Goal: Task Accomplishment & Management: Manage account settings

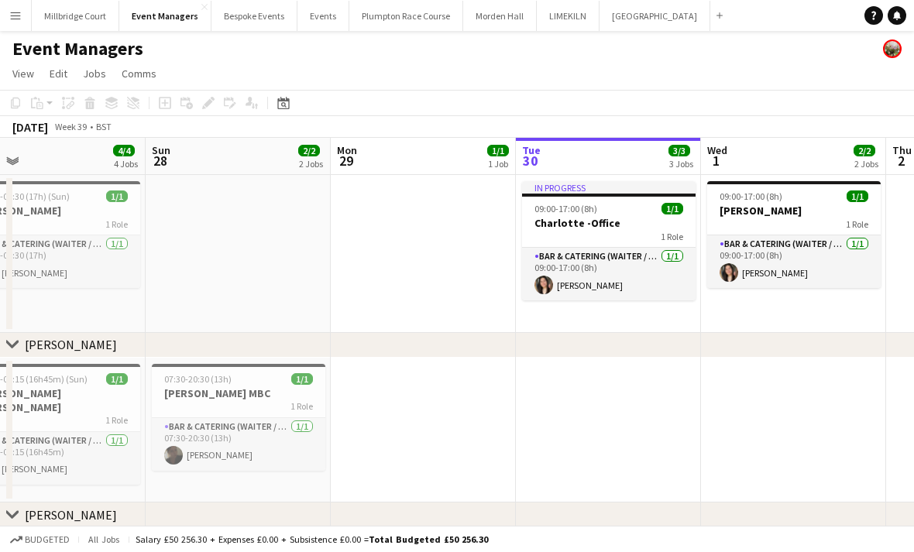
scroll to position [0, 457]
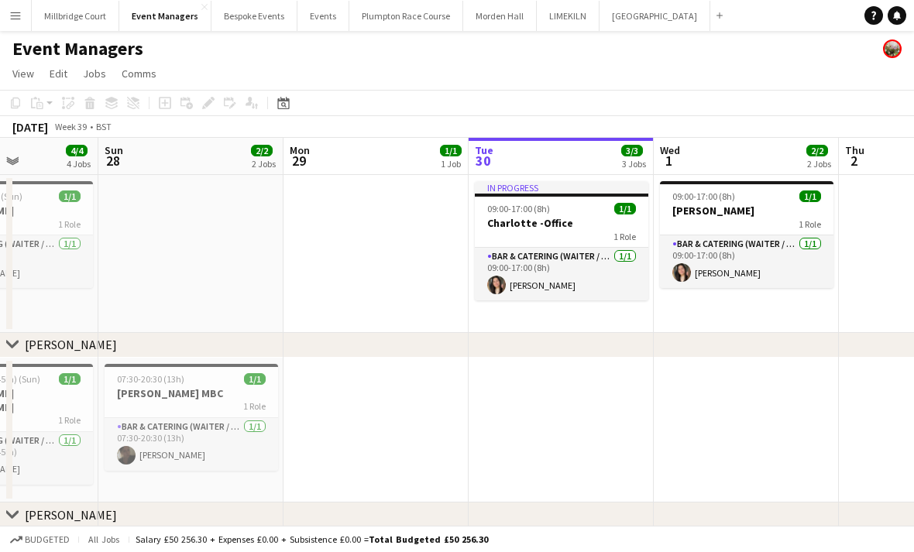
click at [533, 420] on app-date-cell at bounding box center [561, 431] width 185 height 146
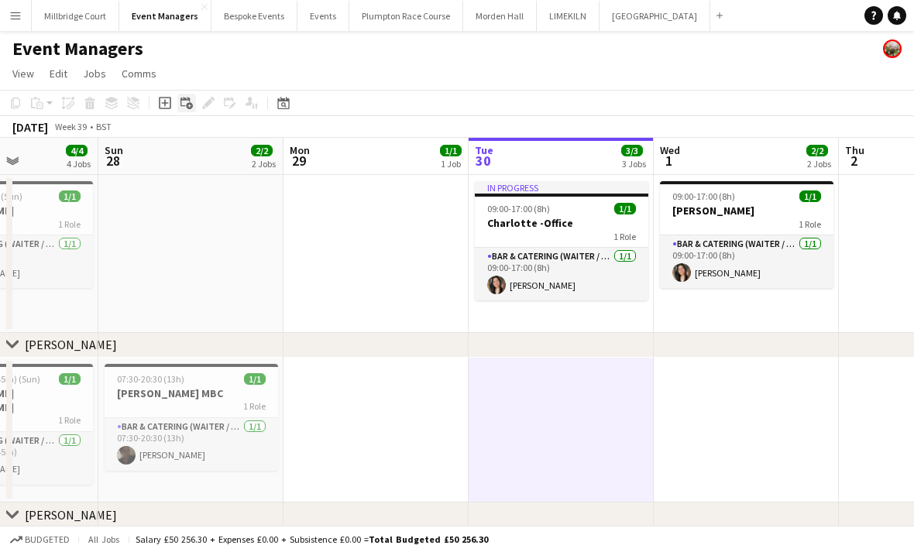
click at [194, 96] on div "Add linked Job" at bounding box center [186, 103] width 19 height 19
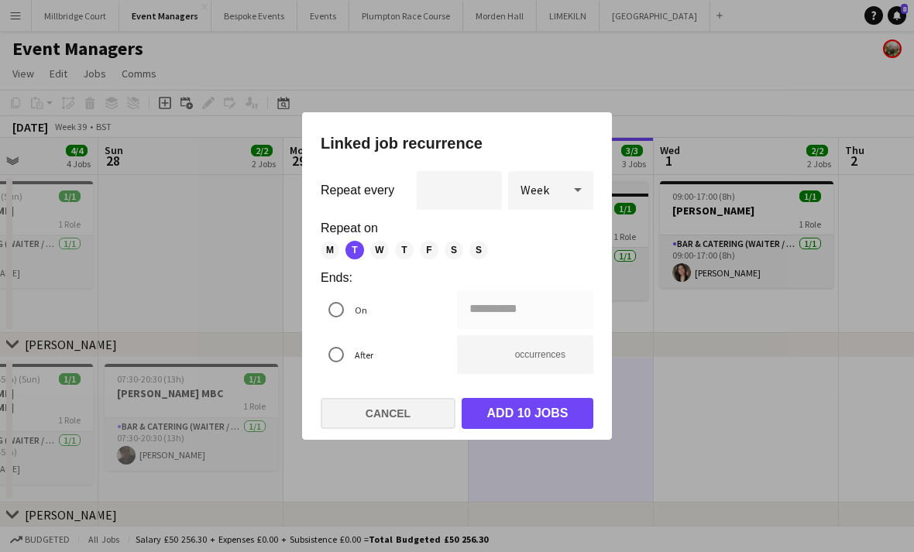
click at [420, 427] on button "Cancel" at bounding box center [388, 413] width 135 height 31
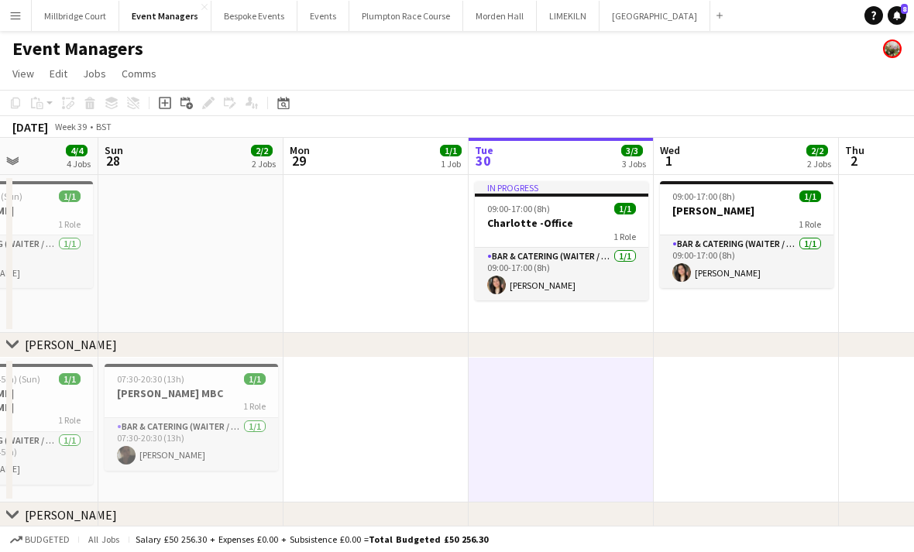
click at [629, 420] on app-date-cell at bounding box center [561, 431] width 185 height 146
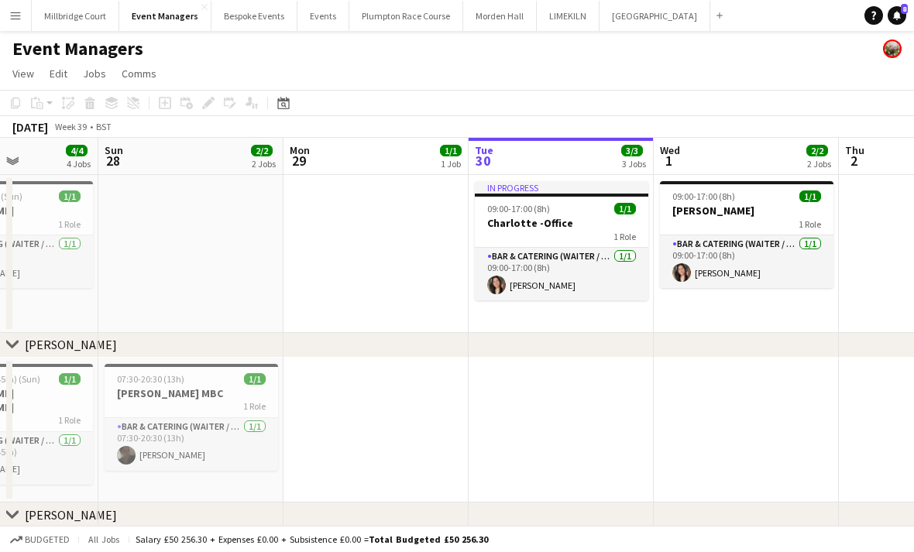
click at [596, 400] on app-date-cell at bounding box center [561, 431] width 185 height 146
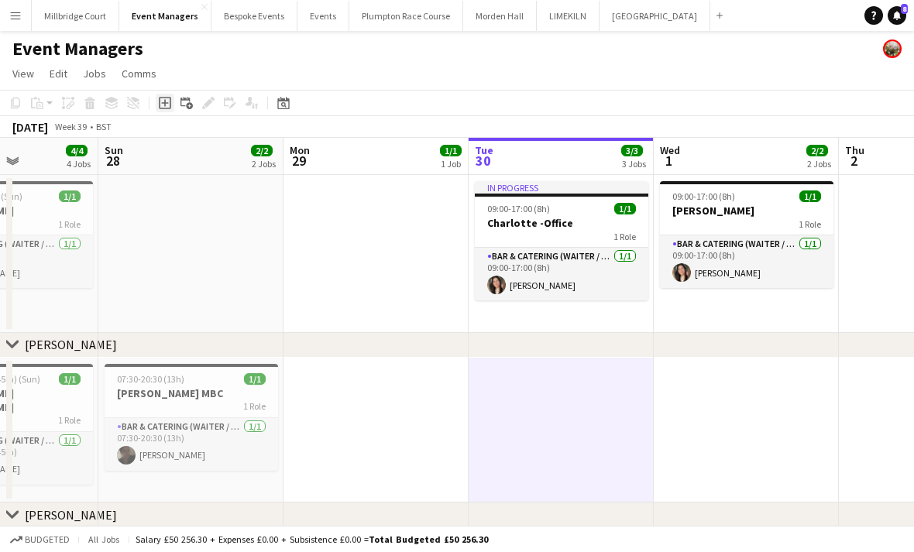
click at [170, 103] on icon at bounding box center [165, 103] width 12 height 12
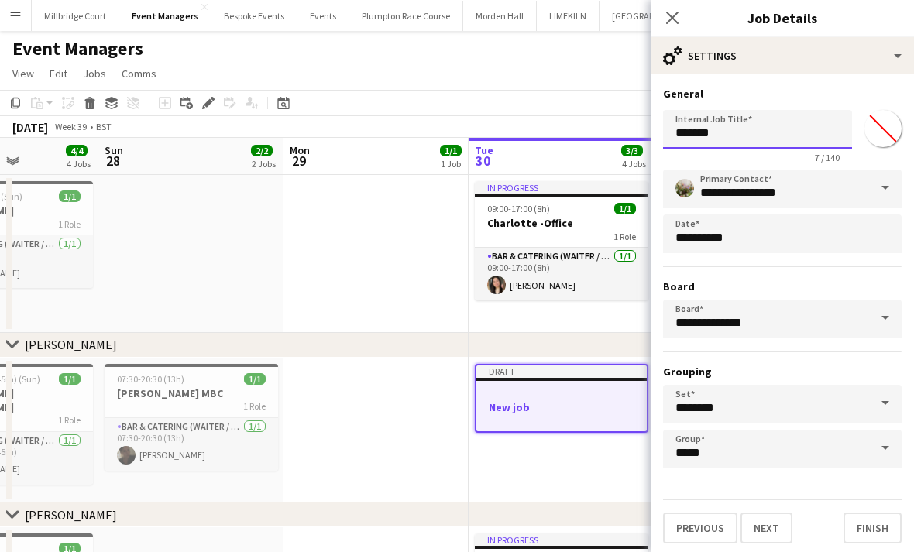
click at [774, 143] on input "*******" at bounding box center [757, 129] width 189 height 39
click at [765, 533] on button "Next" at bounding box center [766, 528] width 52 height 31
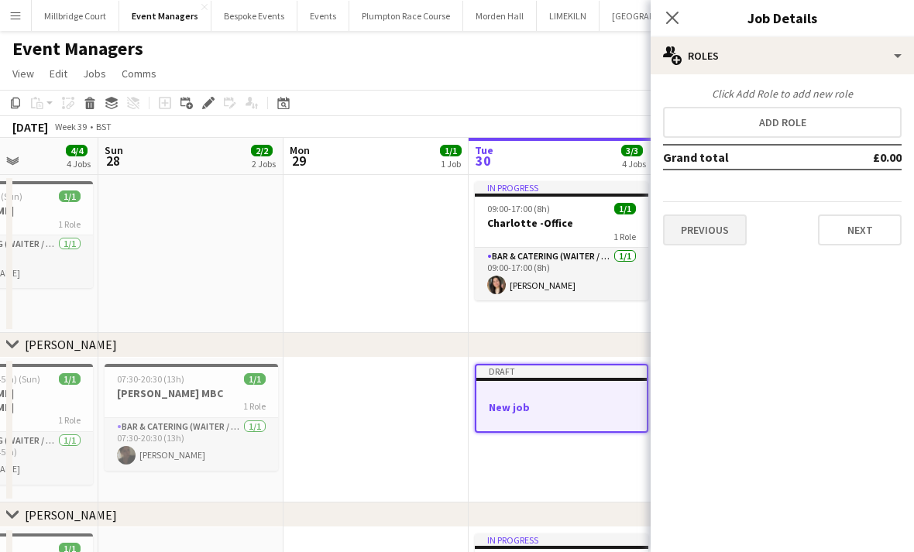
click at [679, 240] on button "Previous" at bounding box center [705, 230] width 84 height 31
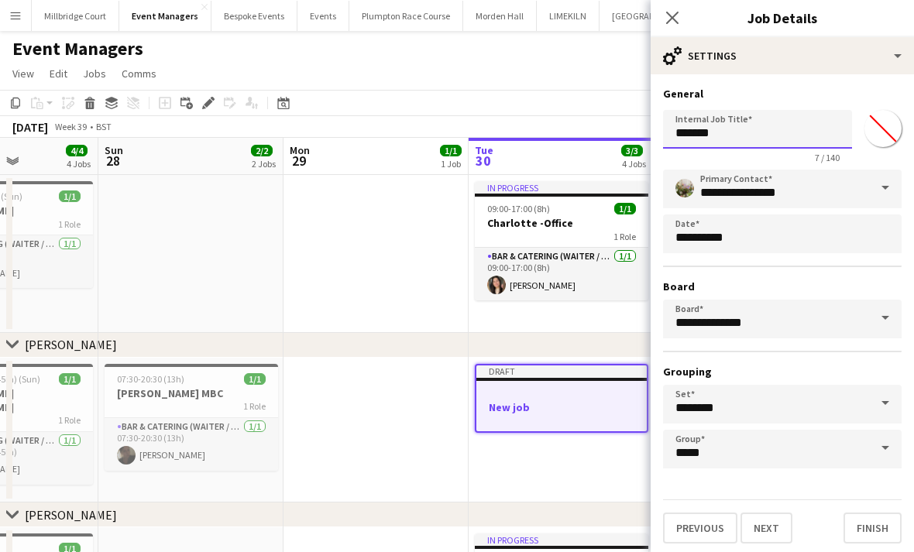
click at [757, 127] on input "*******" at bounding box center [757, 129] width 189 height 39
type input "*"
type input "**********"
click at [765, 533] on button "Next" at bounding box center [766, 528] width 52 height 31
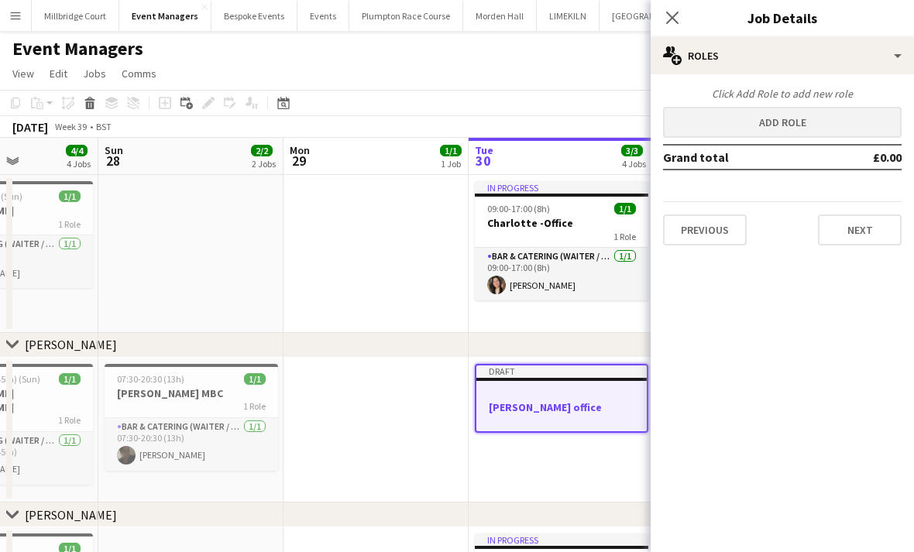
click at [829, 115] on button "Add role" at bounding box center [782, 122] width 239 height 31
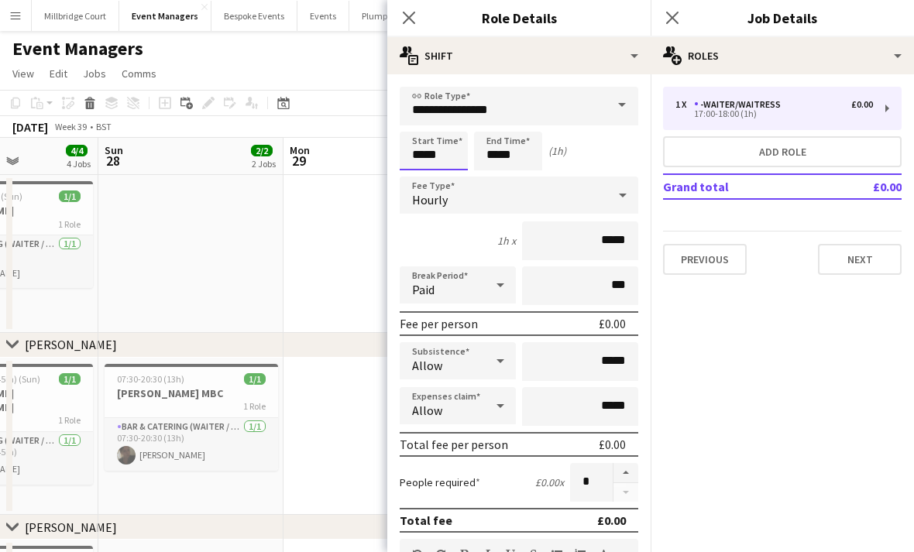
click at [441, 142] on input "*****" at bounding box center [434, 151] width 68 height 39
click at [423, 171] on div at bounding box center [418, 177] width 31 height 15
click at [422, 173] on div at bounding box center [418, 177] width 31 height 15
click at [420, 173] on div at bounding box center [418, 177] width 31 height 15
click at [421, 171] on div at bounding box center [418, 177] width 31 height 15
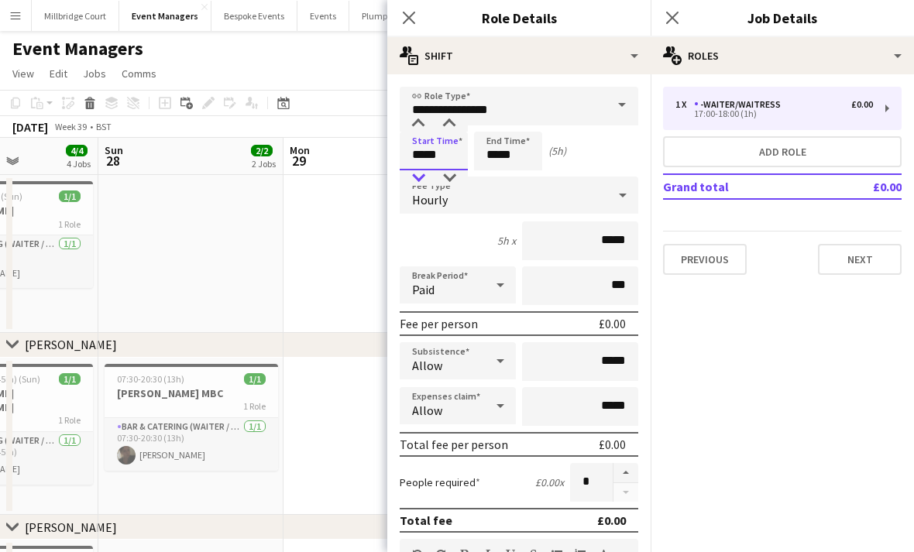
click at [421, 173] on div at bounding box center [418, 177] width 31 height 15
click at [420, 173] on div at bounding box center [418, 177] width 31 height 15
click at [417, 185] on div at bounding box center [418, 177] width 31 height 15
click at [418, 180] on div at bounding box center [418, 177] width 31 height 15
type input "*****"
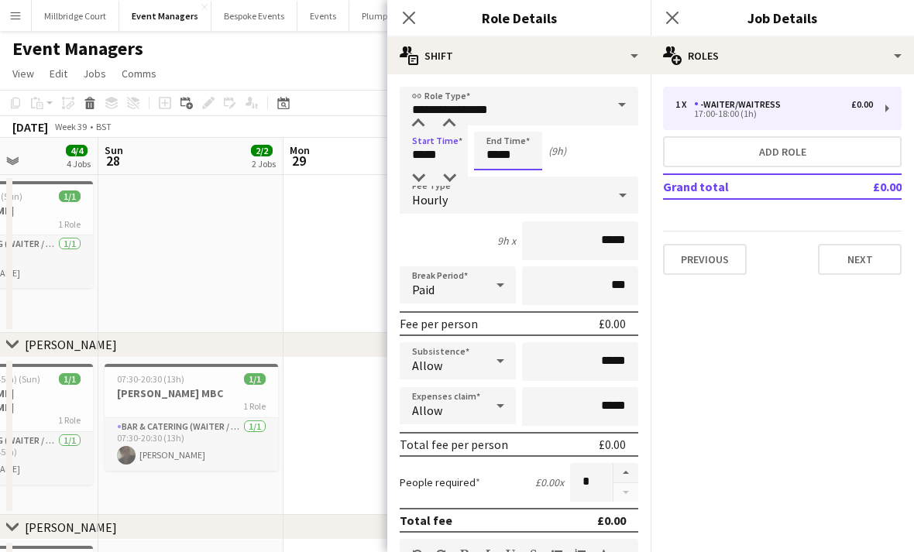
click at [503, 146] on input "*****" at bounding box center [508, 151] width 68 height 39
click at [489, 166] on input "*****" at bounding box center [508, 151] width 68 height 39
click at [493, 171] on div at bounding box center [492, 177] width 31 height 15
type input "*****"
click at [666, 15] on icon "Close pop-in" at bounding box center [671, 17] width 15 height 15
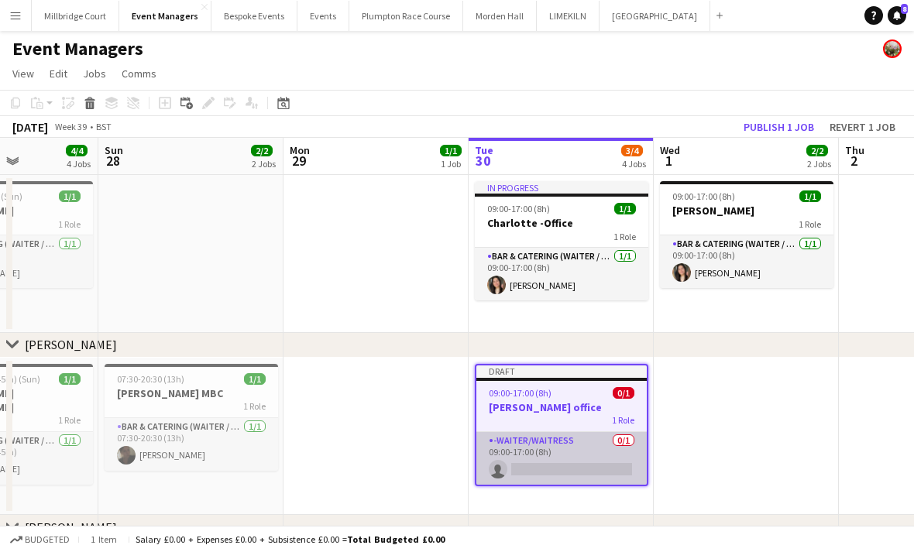
click at [597, 475] on app-card-role "-Waiter/Waitress 0/1 09:00-17:00 (8h) single-neutral-actions" at bounding box center [561, 458] width 170 height 53
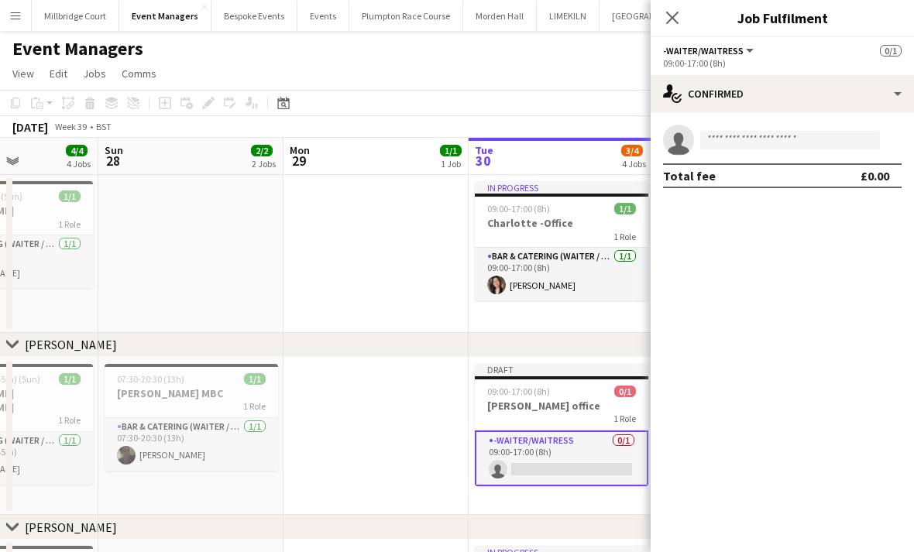
click at [825, 127] on app-invite-slot "single-neutral-actions" at bounding box center [781, 140] width 263 height 31
click at [858, 140] on input at bounding box center [790, 140] width 180 height 19
type input "*****"
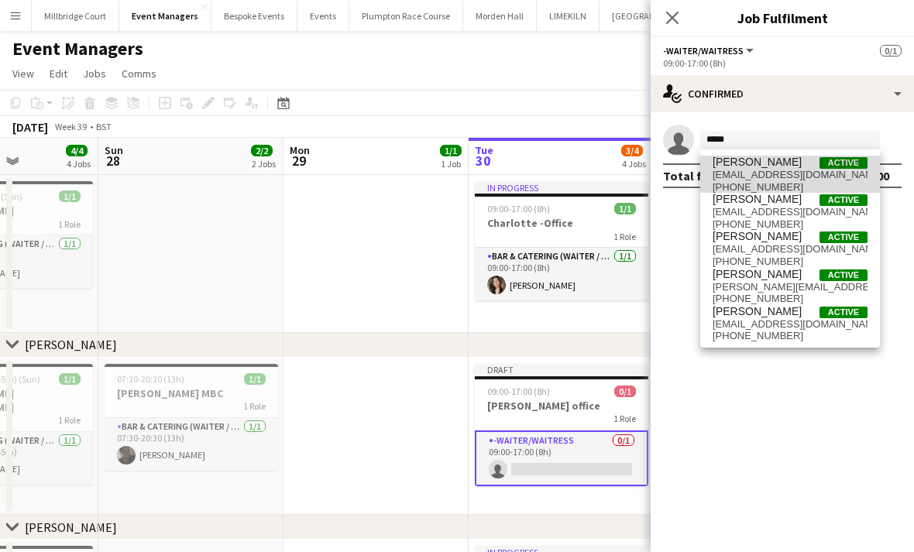
click at [767, 166] on span "[PERSON_NAME]" at bounding box center [756, 162] width 89 height 13
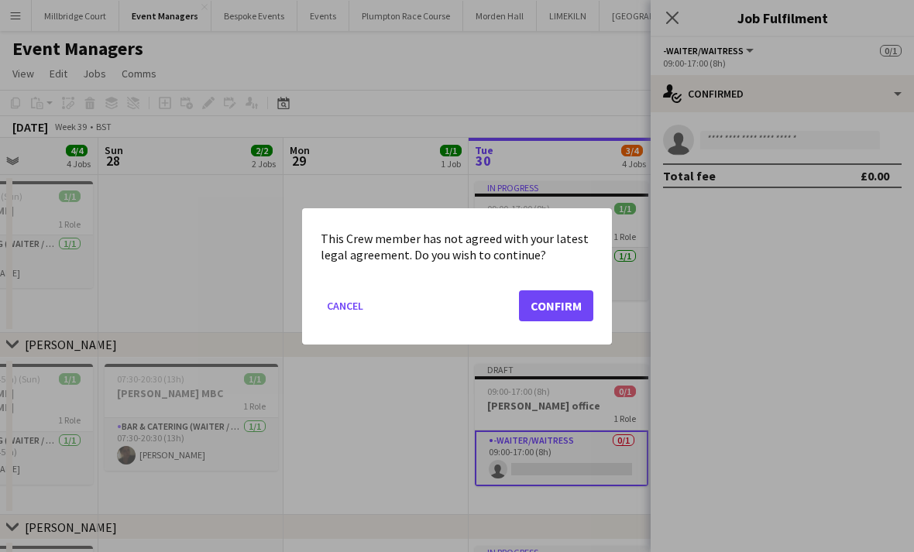
click at [565, 319] on button "Confirm" at bounding box center [556, 305] width 74 height 31
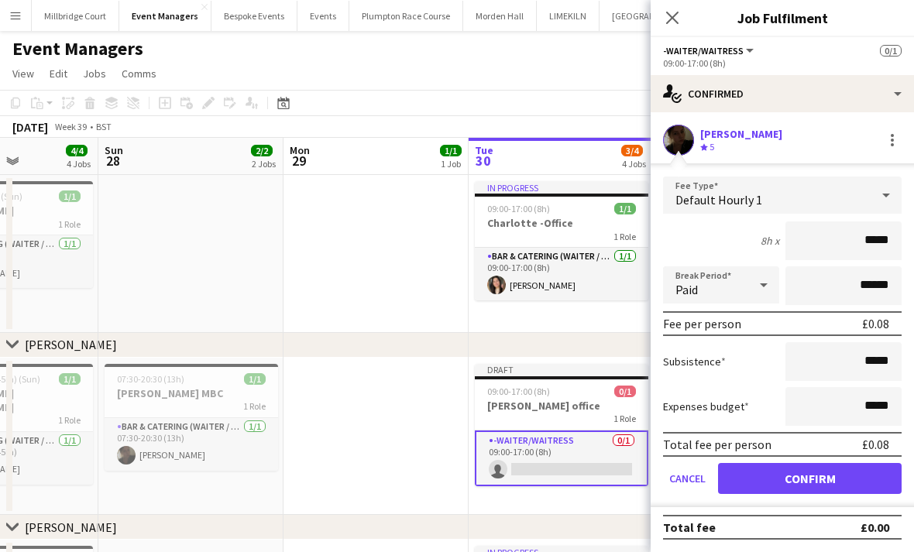
click at [778, 475] on button "Confirm" at bounding box center [810, 478] width 184 height 31
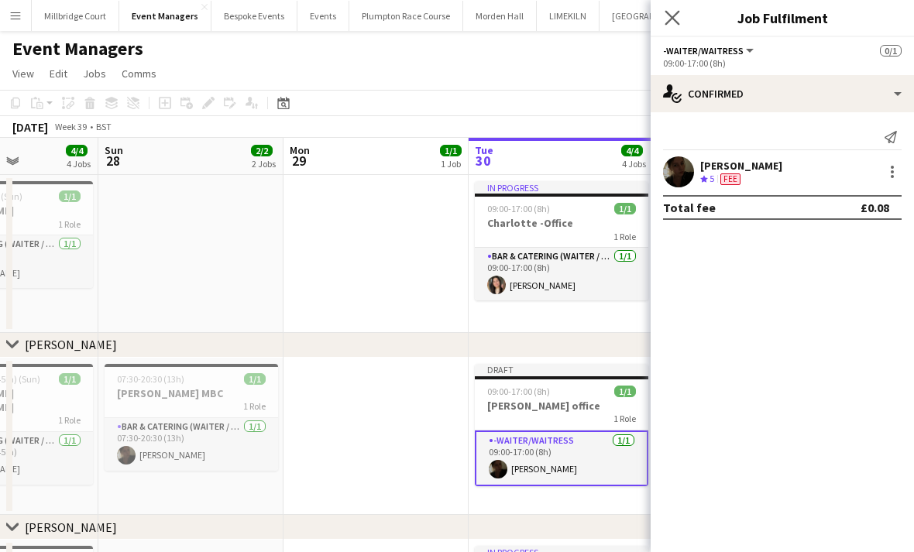
click at [679, 17] on icon "Close pop-in" at bounding box center [671, 17] width 15 height 15
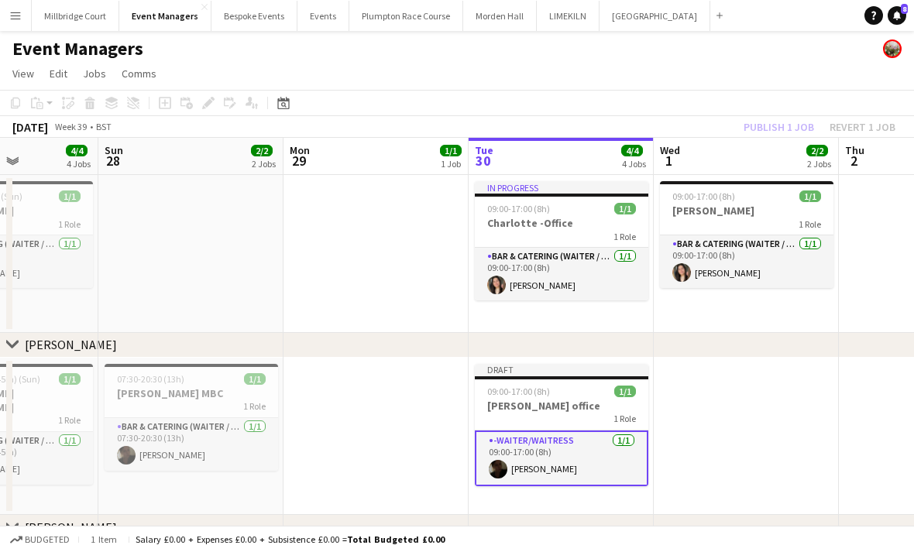
click at [729, 461] on app-date-cell at bounding box center [746, 437] width 185 height 158
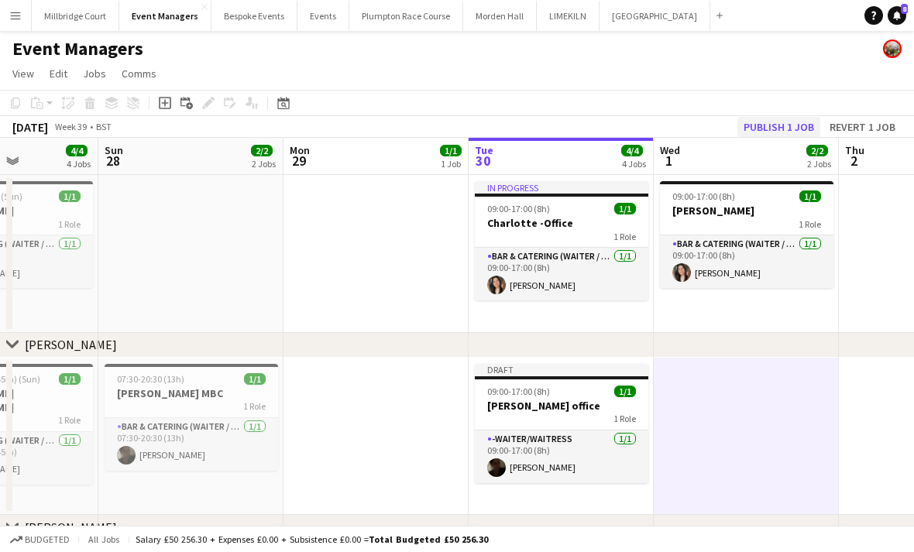
click at [764, 128] on button "Publish 1 job" at bounding box center [778, 127] width 83 height 20
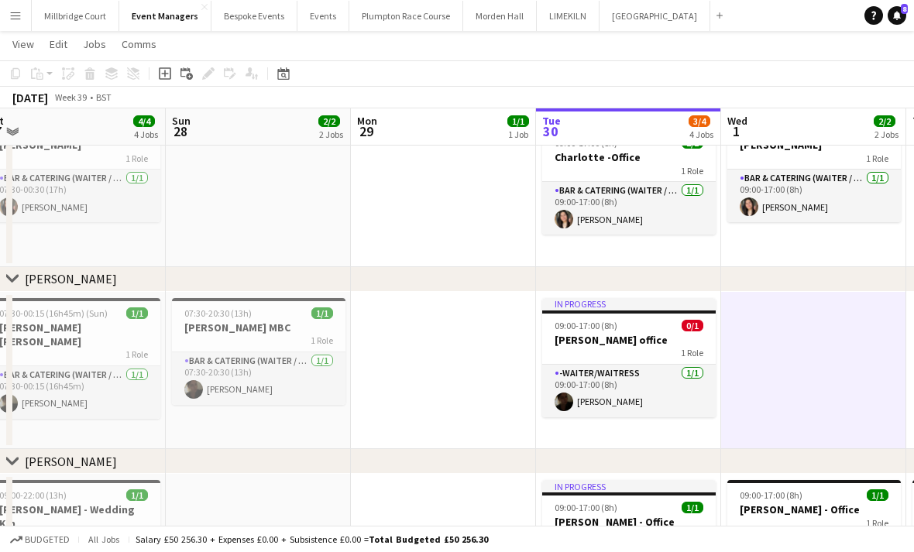
scroll to position [0, 385]
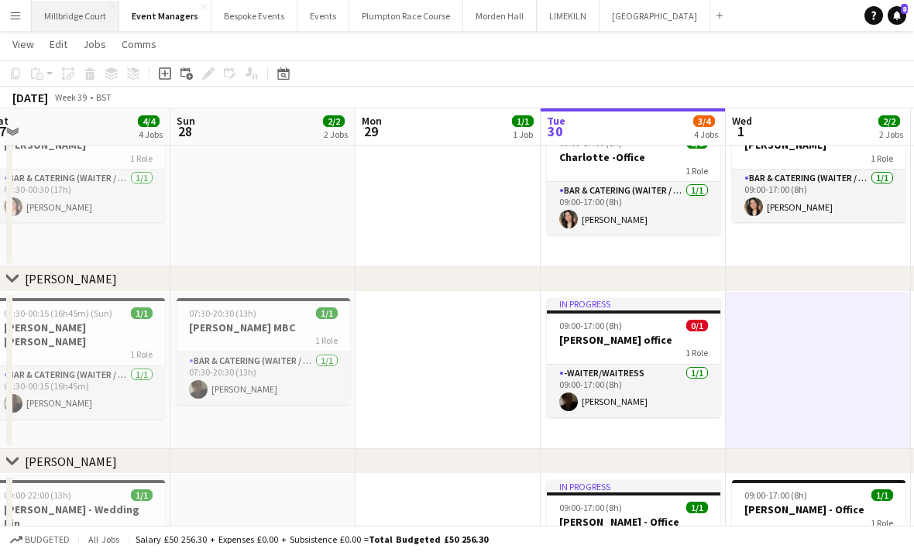
click at [74, 27] on button "[GEOGRAPHIC_DATA]" at bounding box center [76, 16] width 88 height 30
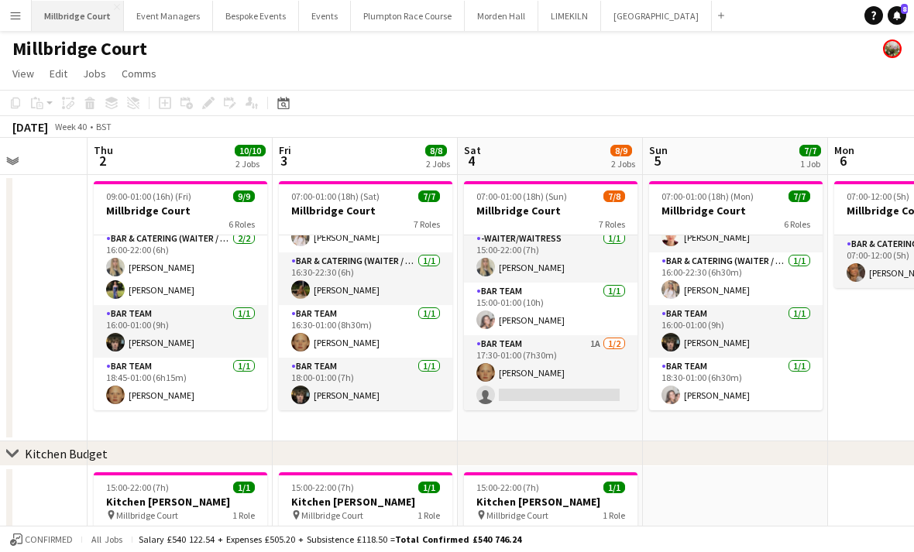
scroll to position [194, 0]
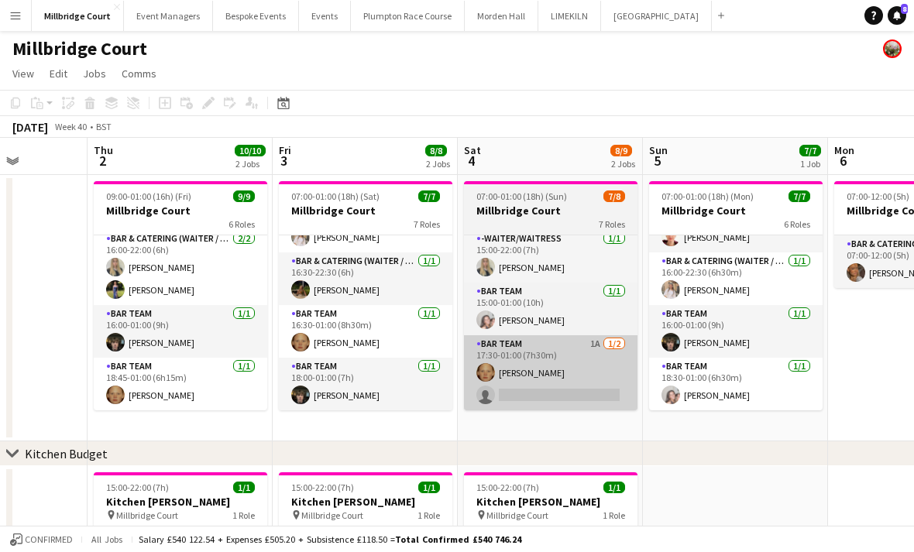
click at [563, 373] on app-card-role "Bar Team 1A [DATE] 17:30-01:00 (7h30m) [PERSON_NAME] single-neutral-actions" at bounding box center [550, 372] width 173 height 75
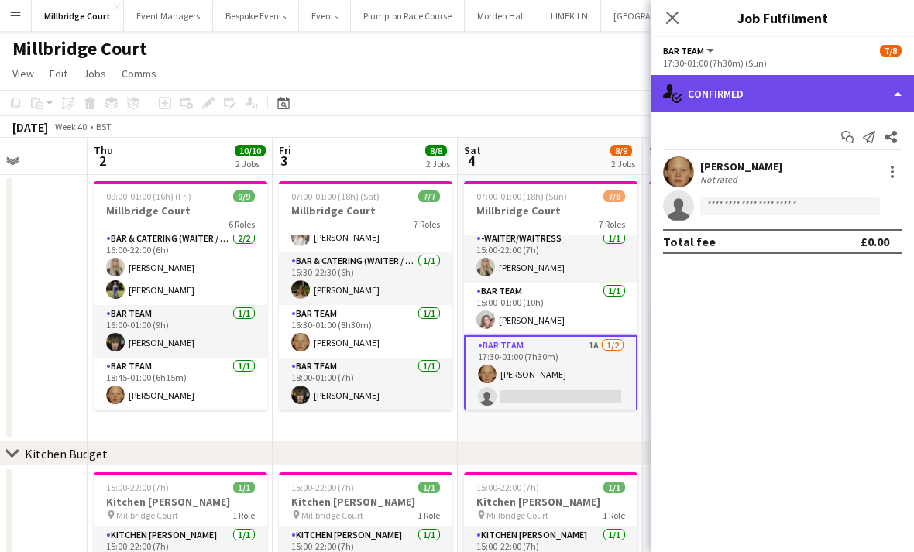
click at [797, 83] on div "single-neutral-actions-check-2 Confirmed" at bounding box center [781, 93] width 263 height 37
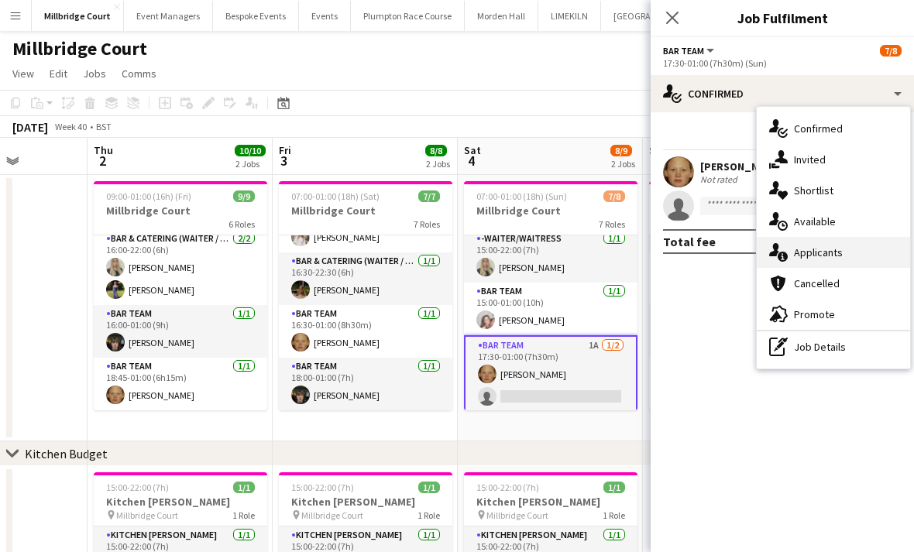
click at [787, 263] on div "single-neutral-actions-information Applicants" at bounding box center [833, 252] width 153 height 31
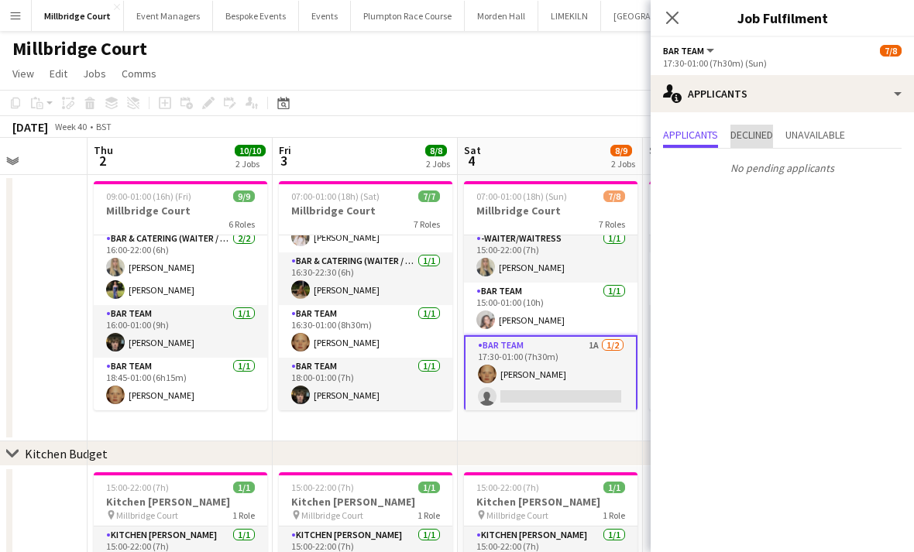
click at [753, 135] on span "Declined" at bounding box center [751, 134] width 43 height 11
click at [828, 135] on span "Unavailable" at bounding box center [815, 134] width 60 height 11
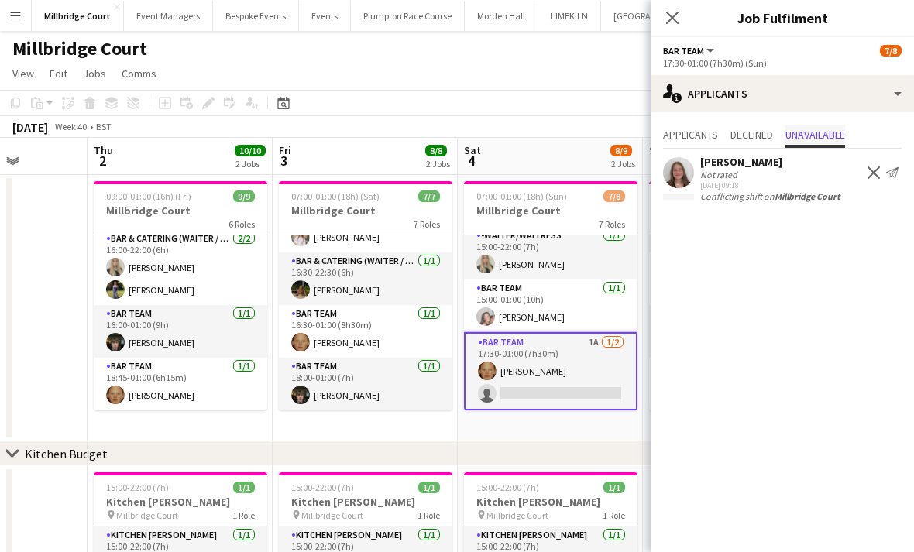
scroll to position [219, 0]
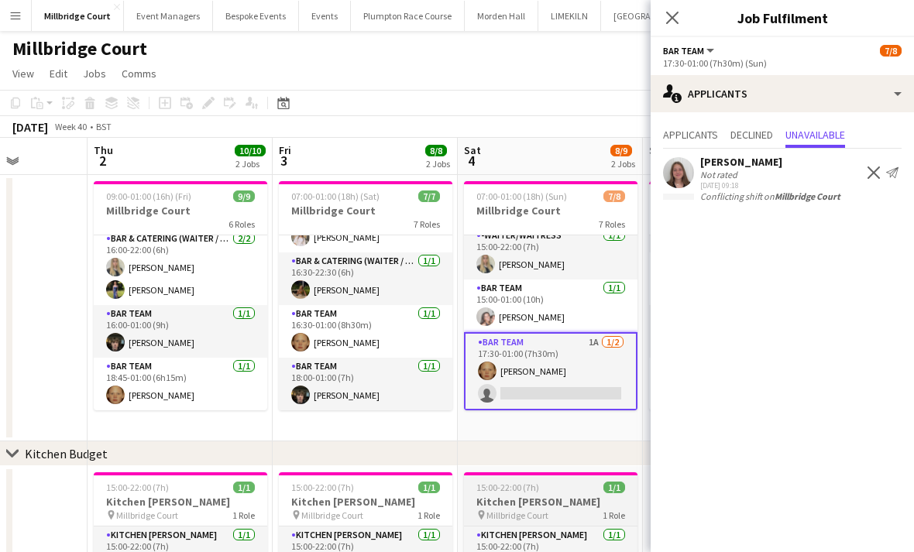
click at [540, 506] on h3 "Kitchen [PERSON_NAME]" at bounding box center [550, 502] width 173 height 14
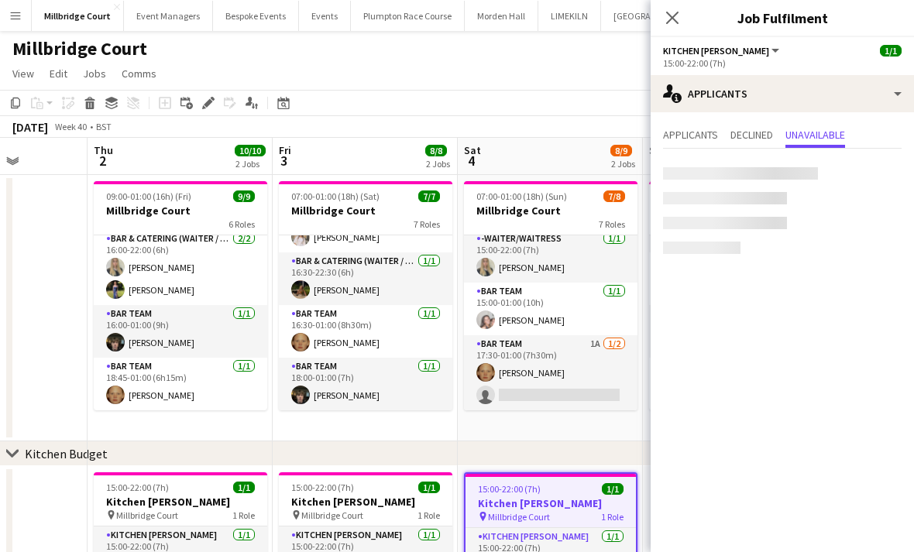
scroll to position [216, 0]
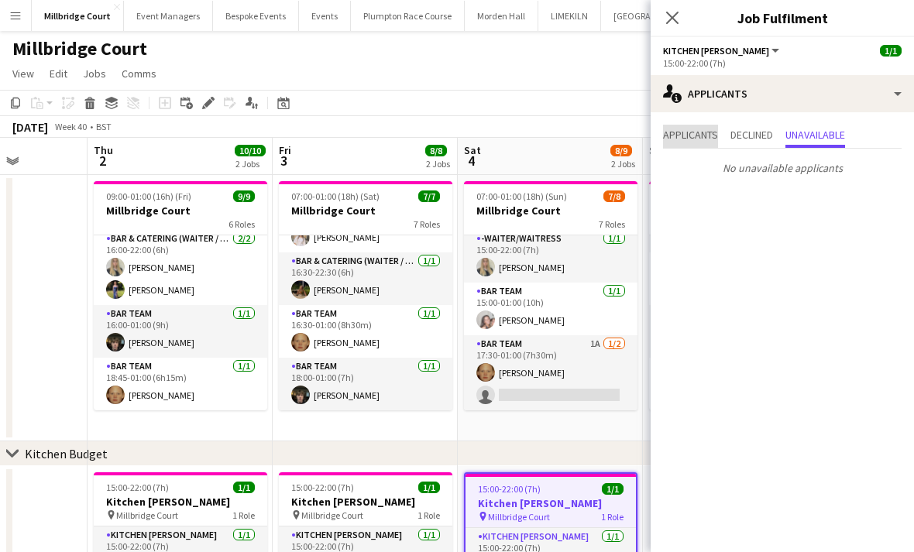
click at [685, 145] on span "Applicants" at bounding box center [690, 136] width 55 height 23
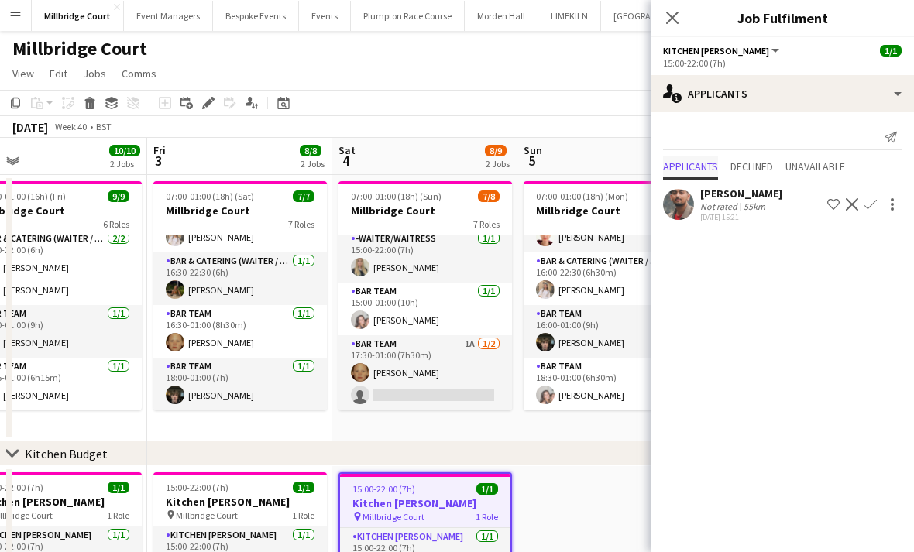
scroll to position [0, 472]
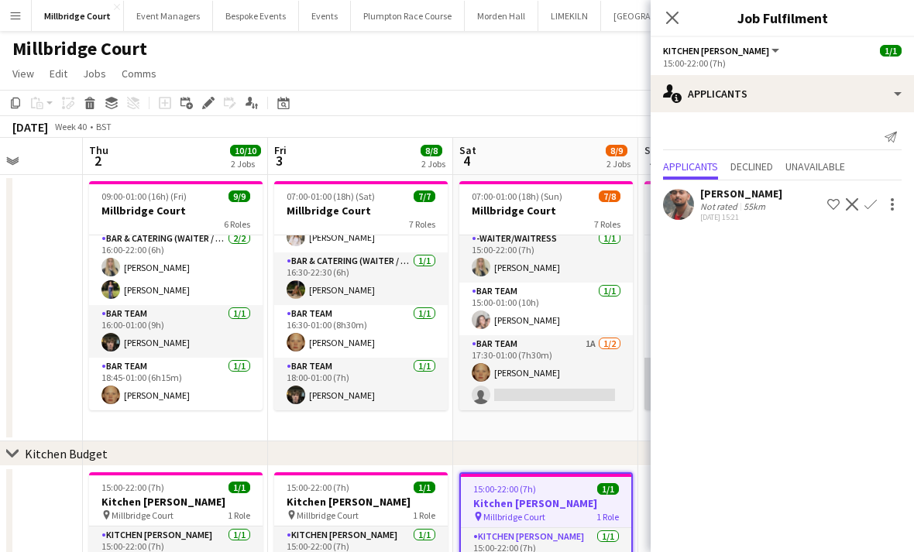
click at [644, 372] on app-card-role "Bar Team [DATE] 18:30-01:00 (6h30m) [PERSON_NAME]" at bounding box center [730, 384] width 173 height 53
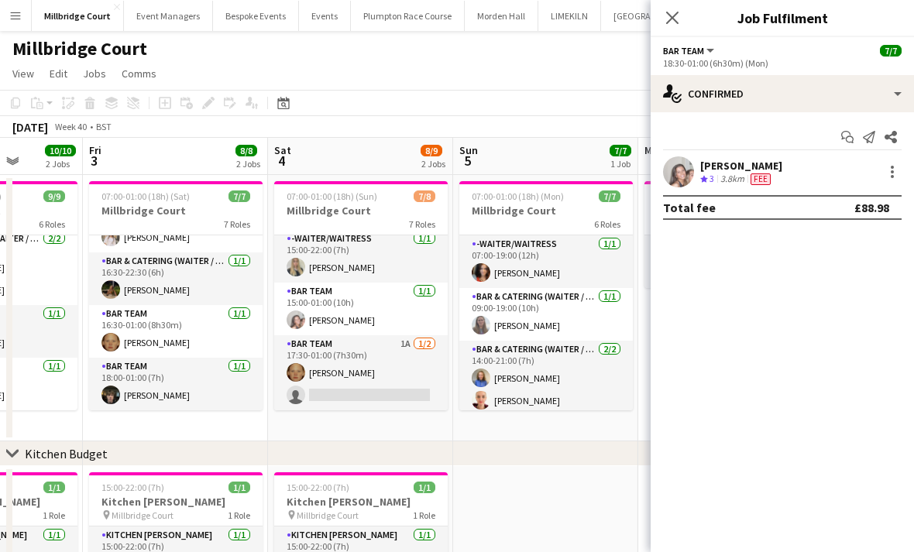
scroll to position [0, 0]
click at [677, 22] on icon at bounding box center [671, 17] width 15 height 15
